Goal: Transaction & Acquisition: Purchase product/service

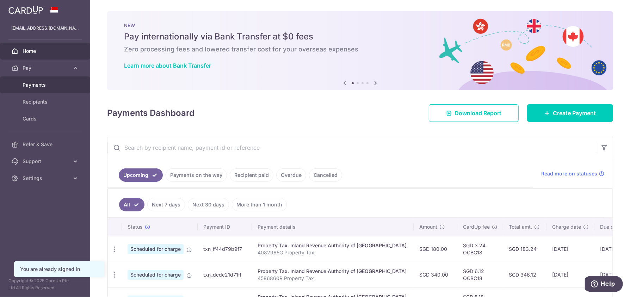
click at [37, 85] on span "Payments" at bounding box center [46, 84] width 46 height 7
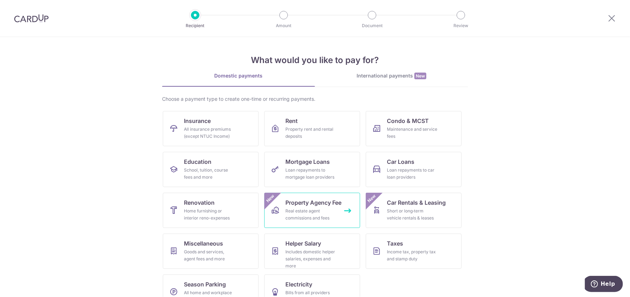
click at [330, 213] on div "Real estate agent commissions and fees" at bounding box center [310, 214] width 51 height 14
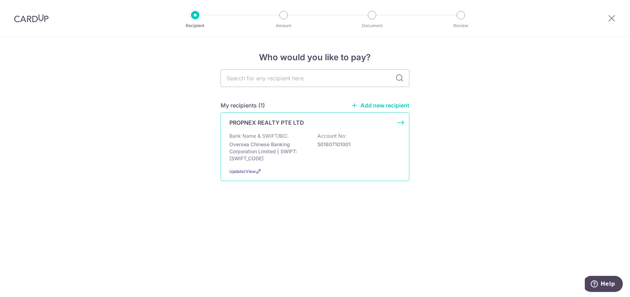
click at [276, 148] on p "Oversea Chinese Banking Corporation Limited | SWIFT: OCBCSGSGXXX" at bounding box center [268, 151] width 79 height 21
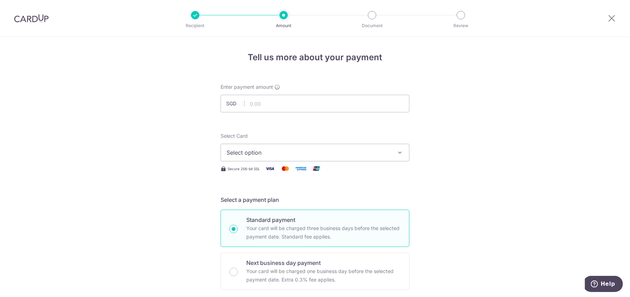
click at [268, 106] on input "text" at bounding box center [314, 104] width 189 height 18
type input "2,098.25"
click at [396, 150] on icon "button" at bounding box center [399, 152] width 7 height 7
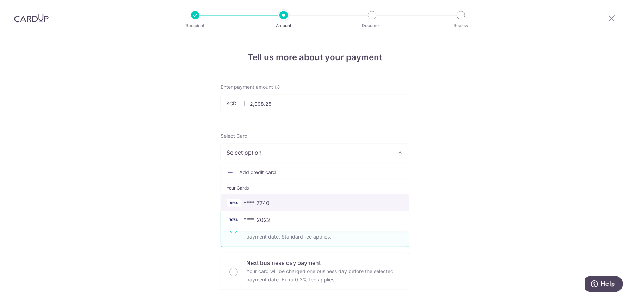
click at [330, 203] on span "**** 7740" at bounding box center [314, 203] width 177 height 8
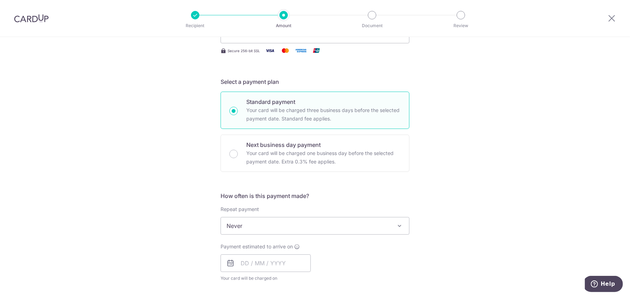
scroll to position [141, 0]
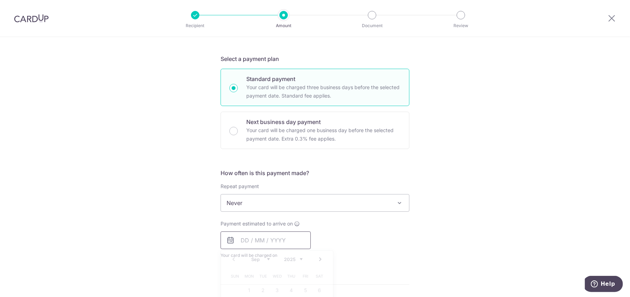
click at [289, 242] on input "text" at bounding box center [265, 240] width 90 height 18
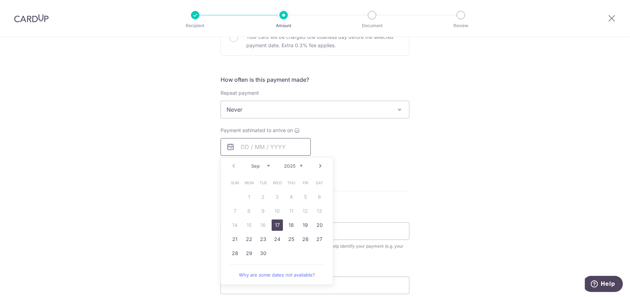
scroll to position [235, 0]
click at [300, 236] on link "26" at bounding box center [305, 238] width 11 height 11
type input "[DATE]"
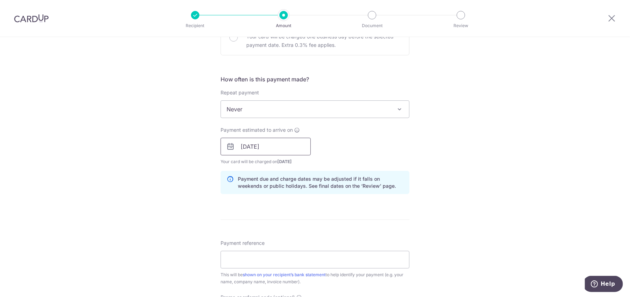
click at [275, 144] on input "26/09/2025" at bounding box center [265, 147] width 90 height 18
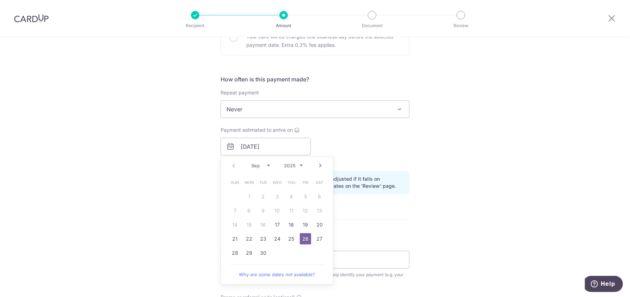
click at [340, 129] on div "Payment estimated to arrive on 26/09/2025 Prev Next Sep Oct Nov Dec 2025 2026 2…" at bounding box center [314, 145] width 197 height 39
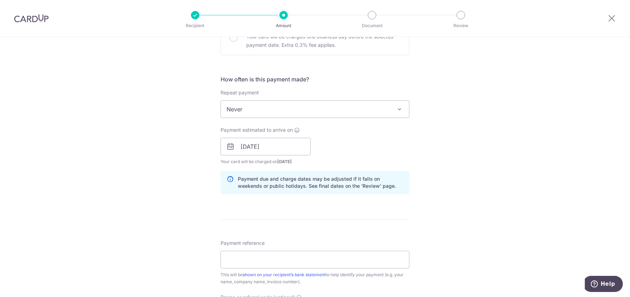
click at [346, 113] on span "Never" at bounding box center [315, 109] width 188 height 17
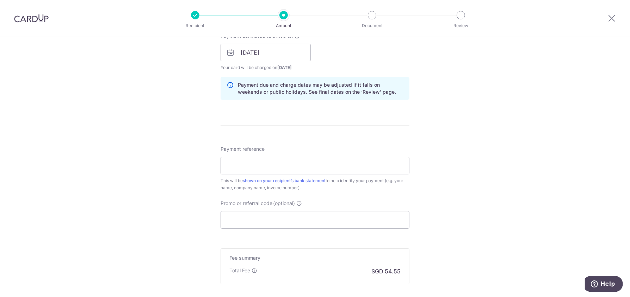
click at [52, 135] on div "Tell us more about your payment Enter payment amount SGD 2,098.25 2098.25 Selec…" at bounding box center [315, 41] width 630 height 666
click at [245, 162] on input "Payment reference" at bounding box center [314, 166] width 189 height 18
paste input "IX250903909"
type input "IX250903909"
click at [260, 221] on input "Promo or referral code (optional)" at bounding box center [314, 220] width 189 height 18
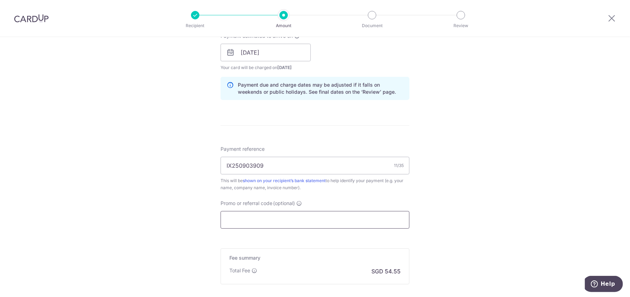
click at [243, 222] on input "Promo or referral code (optional)" at bounding box center [314, 220] width 189 height 18
paste input "OCBC195"
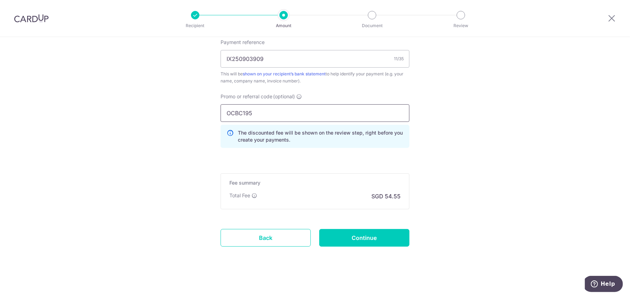
scroll to position [437, 0]
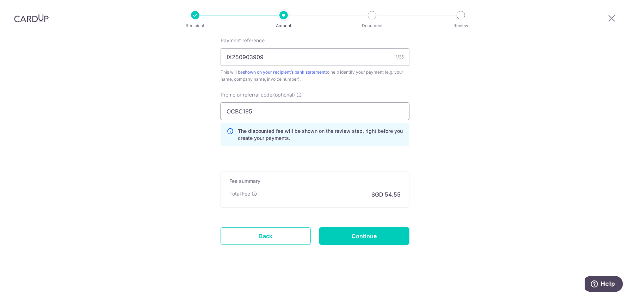
type input "OCBC195"
click at [375, 237] on input "Continue" at bounding box center [364, 236] width 90 height 18
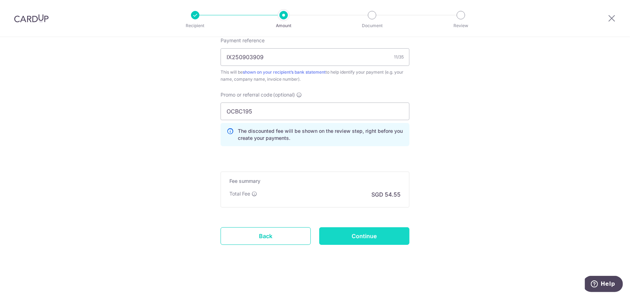
type input "Create Schedule"
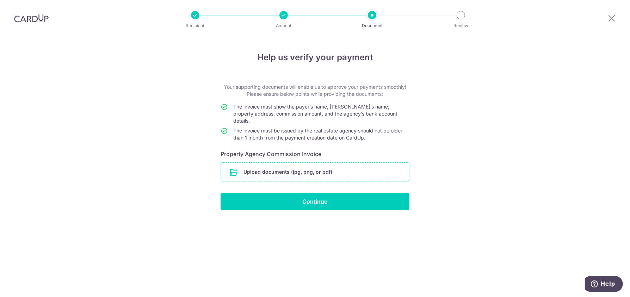
click at [324, 166] on input "file" at bounding box center [315, 172] width 188 height 18
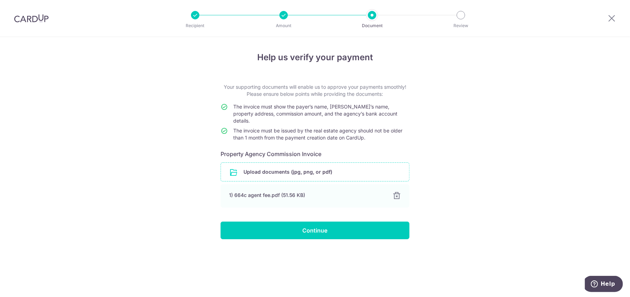
click at [87, 164] on div "Help us verify your payment Your supporting documents will enable us to approve…" at bounding box center [315, 167] width 630 height 260
click at [279, 222] on input "Continue" at bounding box center [314, 230] width 189 height 18
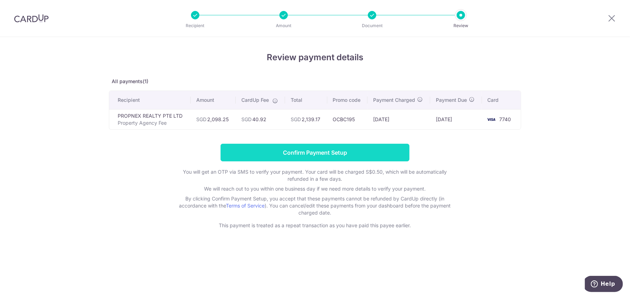
click at [337, 155] on input "Confirm Payment Setup" at bounding box center [314, 153] width 189 height 18
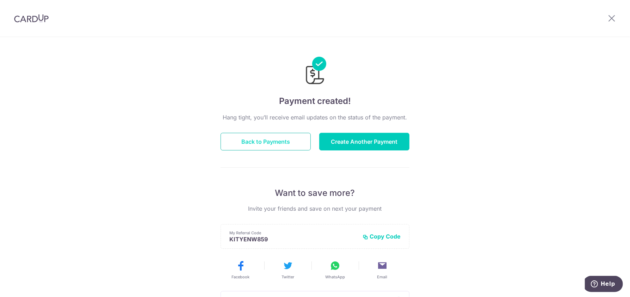
click at [270, 143] on button "Back to Payments" at bounding box center [265, 142] width 90 height 18
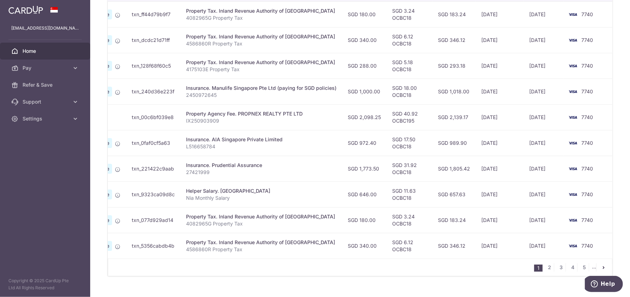
scroll to position [0, 76]
